Goal: Task Accomplishment & Management: Use online tool/utility

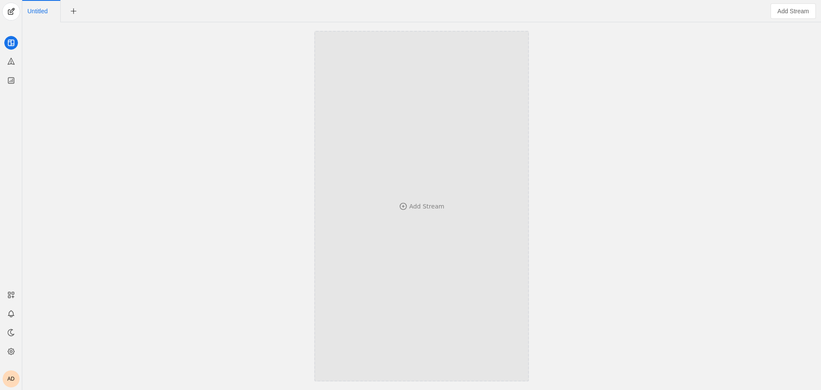
click at [431, 197] on div "Add Stream" at bounding box center [422, 206] width 158 height 266
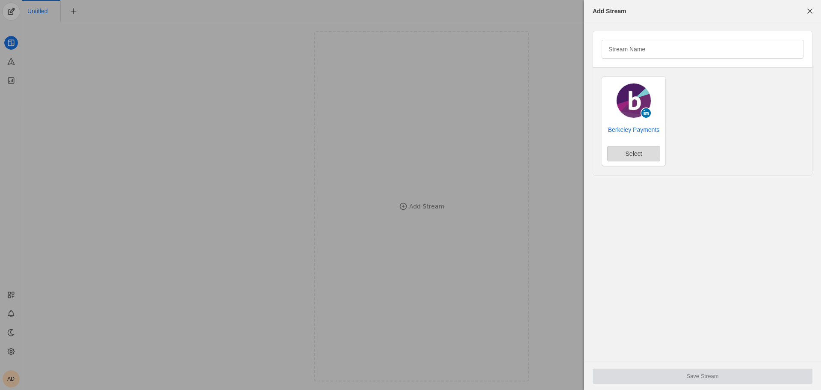
click at [648, 154] on span "undefined" at bounding box center [634, 153] width 52 height 15
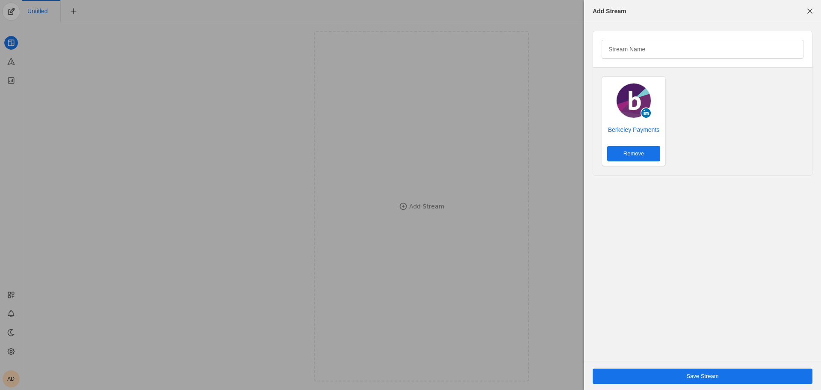
click at [690, 376] on span "Save Stream" at bounding box center [703, 376] width 32 height 9
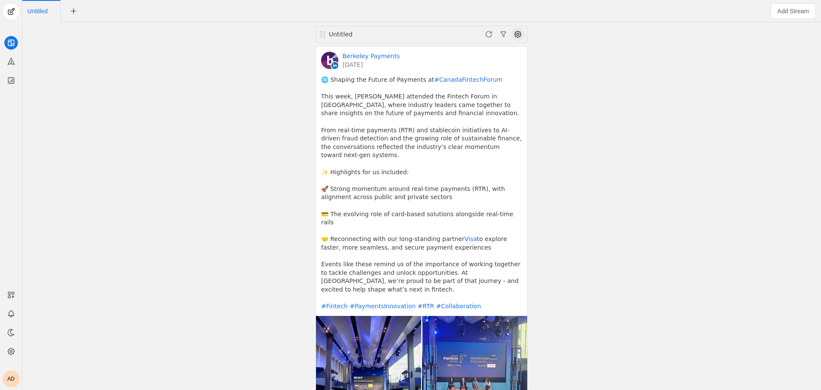
click at [521, 37] on span at bounding box center [518, 34] width 14 height 14
click at [487, 64] on span "button" at bounding box center [474, 67] width 102 height 15
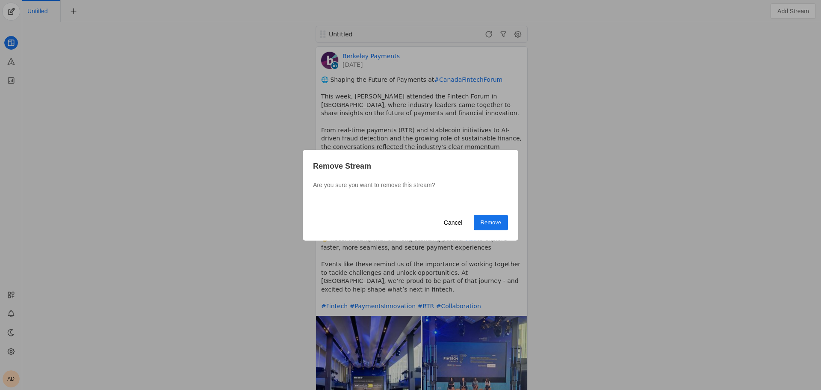
click at [488, 226] on span "Remove" at bounding box center [491, 222] width 21 height 9
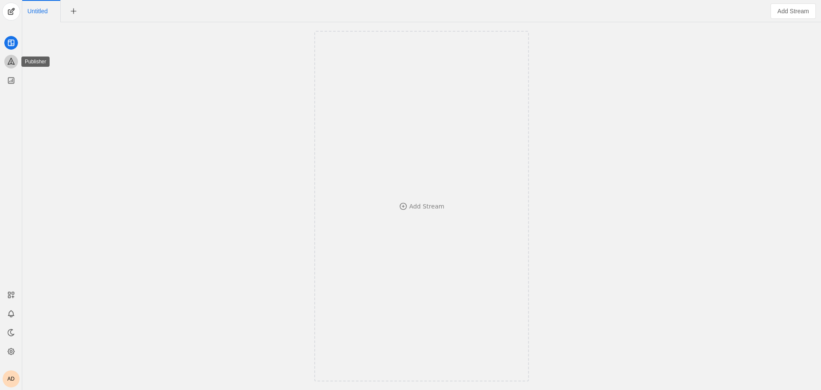
click at [10, 60] on icon at bounding box center [11, 61] width 6 height 6
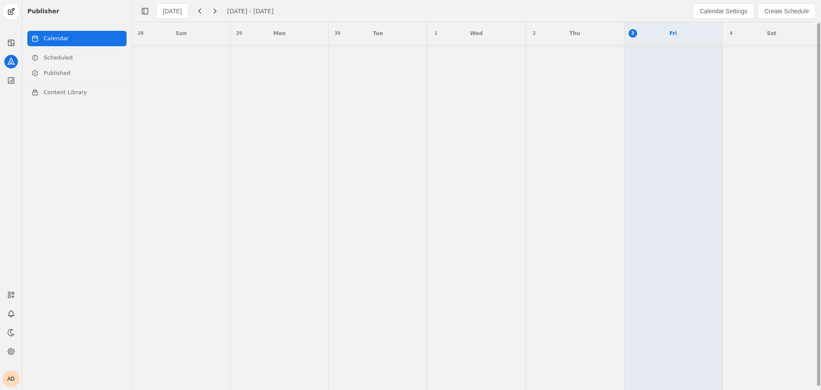
click at [330, 74] on td at bounding box center [378, 219] width 98 height 345
click at [403, 90] on td at bounding box center [378, 219] width 98 height 345
click at [773, 13] on span "Create Schedule" at bounding box center [787, 11] width 44 height 9
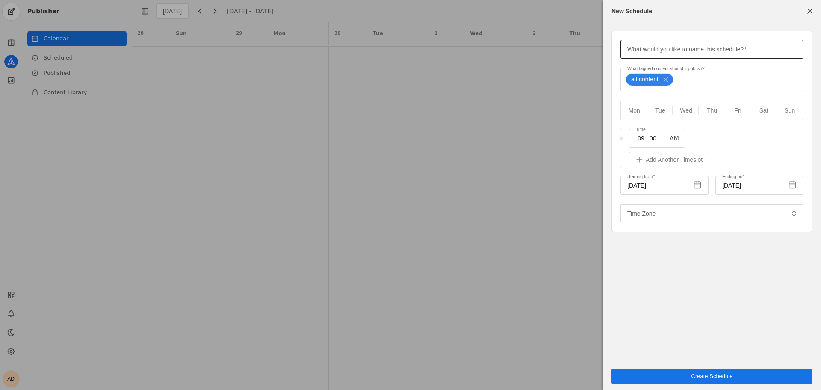
type input "Eastern Standard Time EST"
click at [812, 12] on span "button" at bounding box center [809, 10] width 15 height 15
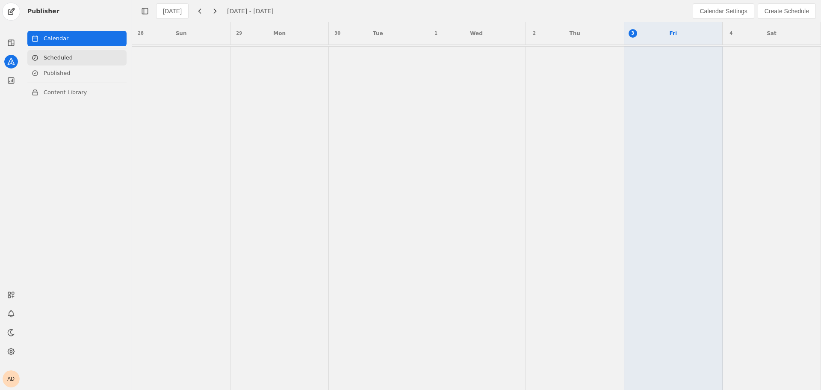
click at [36, 57] on icon at bounding box center [35, 57] width 7 height 7
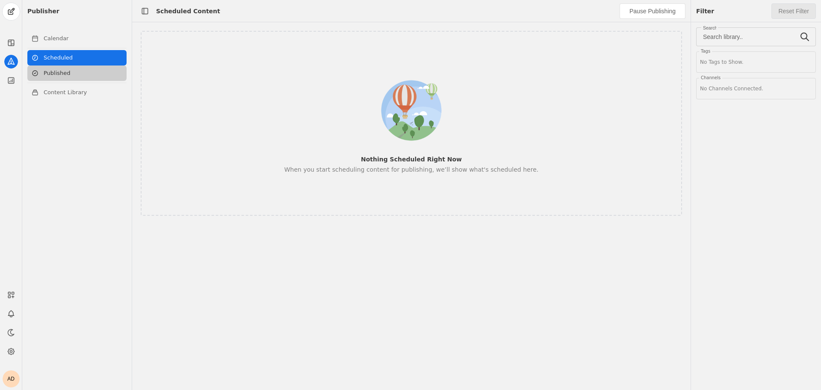
click at [62, 78] on link "Published" at bounding box center [76, 72] width 99 height 15
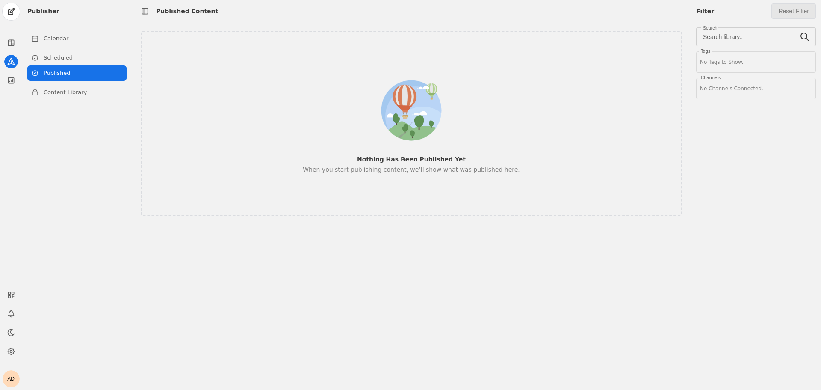
click at [413, 151] on div "Nothing Has Been Published Yet When you start publishing content, we’ll show wh…" at bounding box center [411, 123] width 485 height 101
click at [761, 91] on div "No Channels Connected." at bounding box center [756, 89] width 112 height 14
click at [95, 60] on link "Scheduled" at bounding box center [76, 57] width 99 height 15
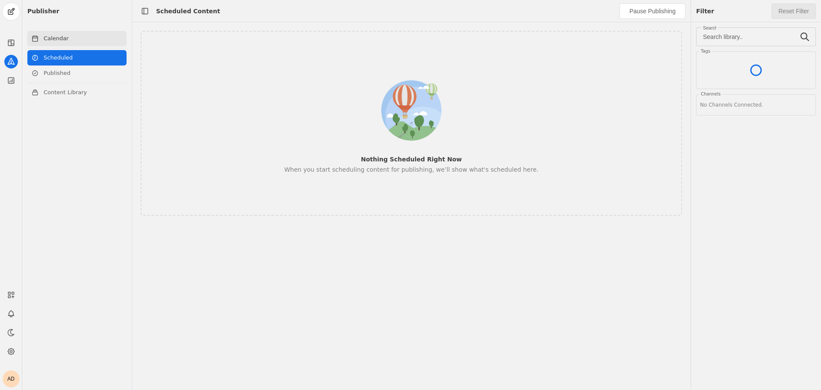
click at [96, 38] on link "Calendar" at bounding box center [76, 38] width 99 height 15
